Goal: Task Accomplishment & Management: Manage account settings

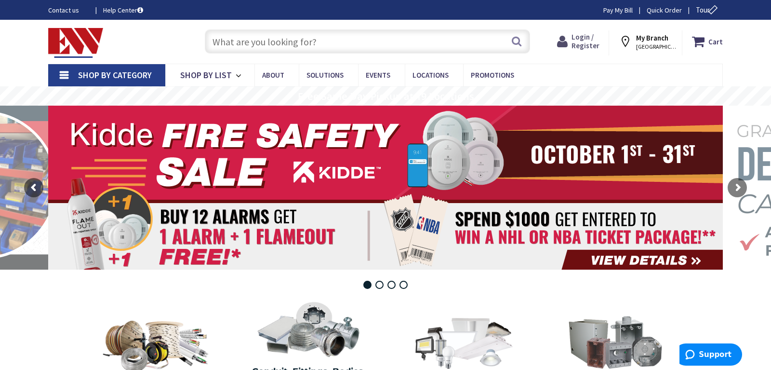
click at [590, 46] on span "Login / Register" at bounding box center [585, 41] width 28 height 18
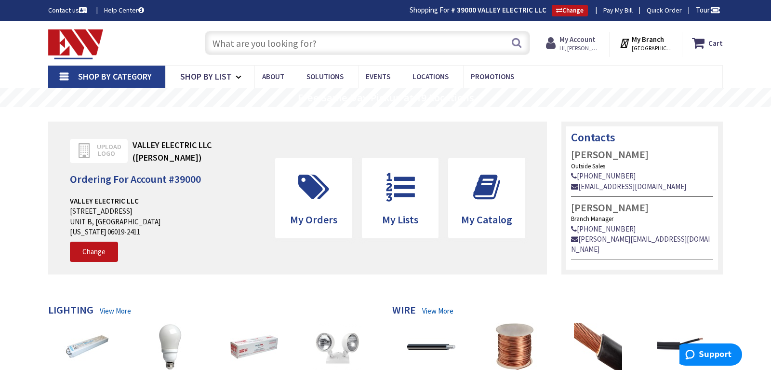
click at [593, 43] on strong "My Account" at bounding box center [577, 39] width 36 height 9
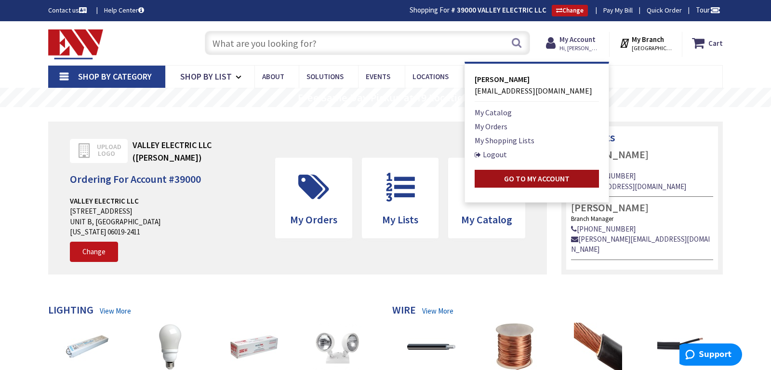
click at [535, 175] on strong "Go to My Account" at bounding box center [537, 178] width 66 height 10
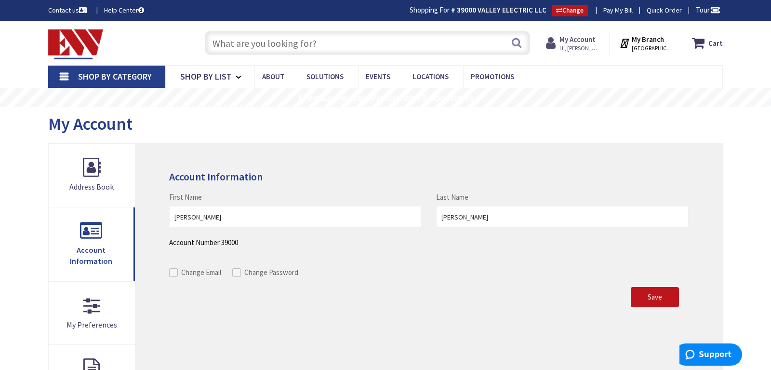
click at [596, 42] on strong "My Account" at bounding box center [577, 39] width 36 height 9
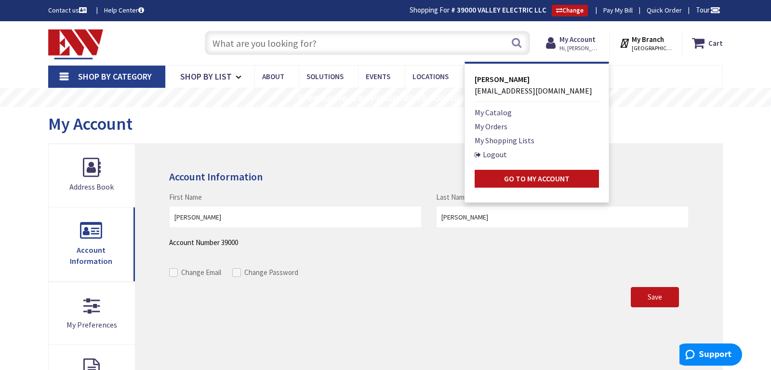
click at [616, 14] on link "Pay My Bill" at bounding box center [617, 10] width 29 height 10
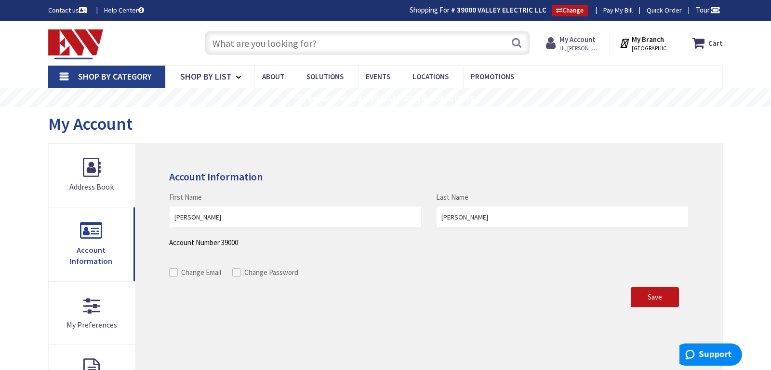
click at [598, 47] on span "Hi, SHARON" at bounding box center [579, 48] width 41 height 8
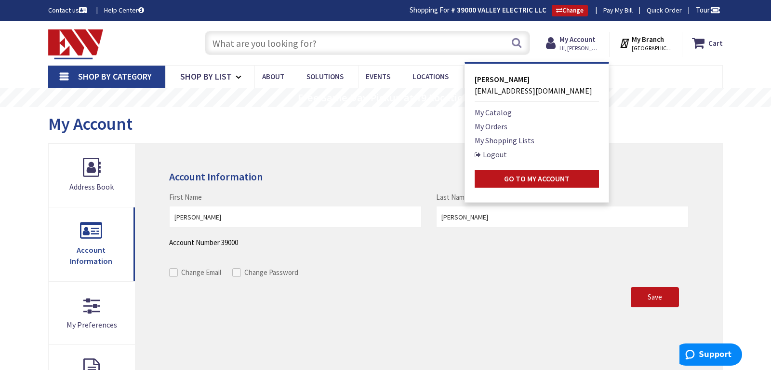
click at [506, 155] on link "Logout" at bounding box center [491, 154] width 32 height 12
